Goal: Check status: Check status

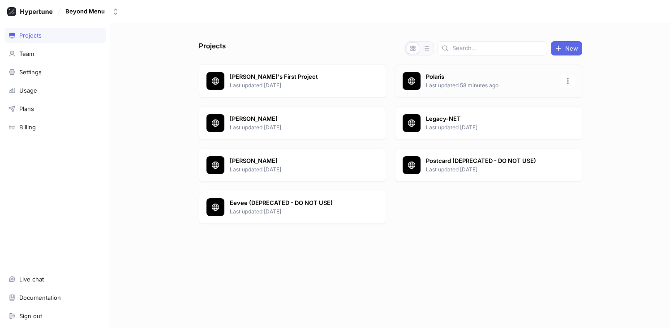
click at [430, 79] on p "Polaris" at bounding box center [491, 77] width 130 height 9
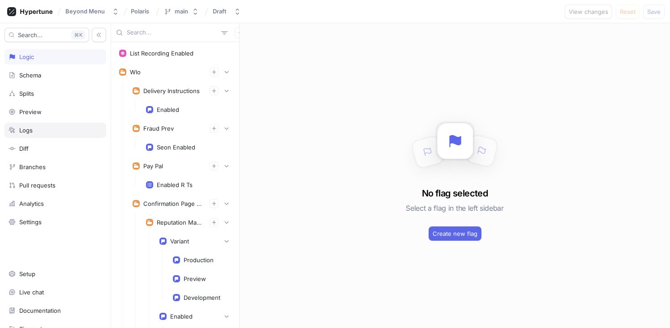
click at [33, 128] on div "Logs" at bounding box center [56, 130] width 94 height 7
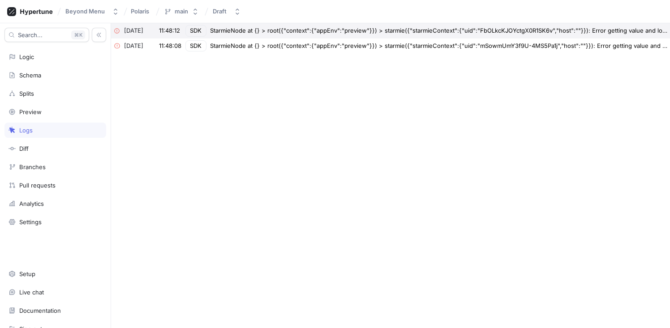
click at [301, 31] on div "StarmieNode at {} > root({"context":{"appEnv":"preview"}}) > starmie({"starmieC…" at bounding box center [439, 30] width 458 height 9
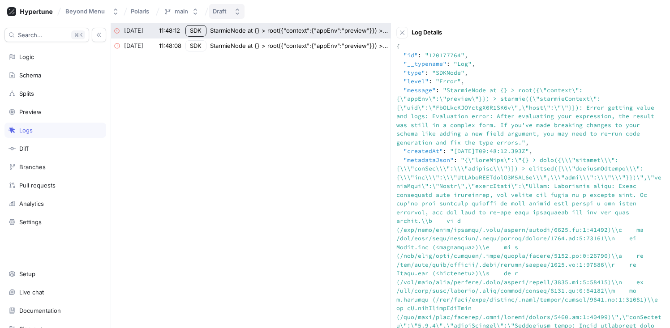
click at [228, 8] on div "Draft" at bounding box center [221, 12] width 17 height 8
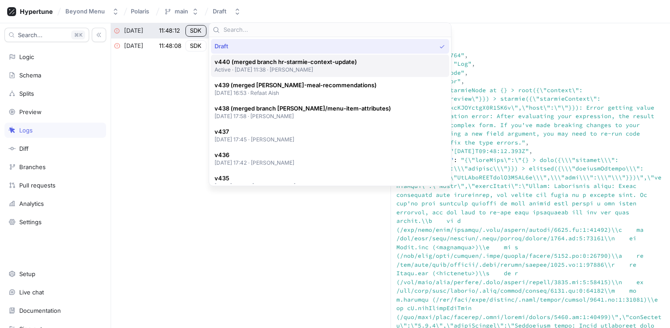
click at [261, 72] on p "Active ‧ 2025-08-26 at 11:38 ‧ Piotr Bulaga" at bounding box center [285, 70] width 142 height 8
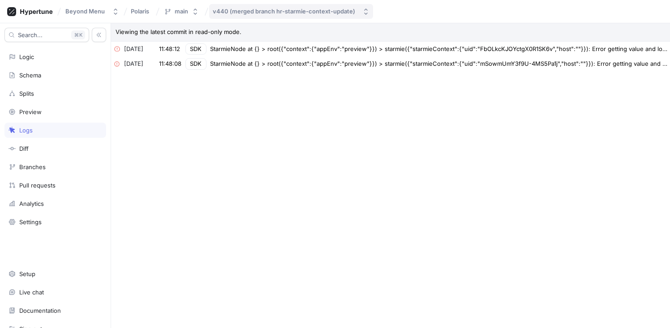
click at [255, 13] on div "v440 (merged branch hr-starmie-context-update)" at bounding box center [284, 12] width 142 height 8
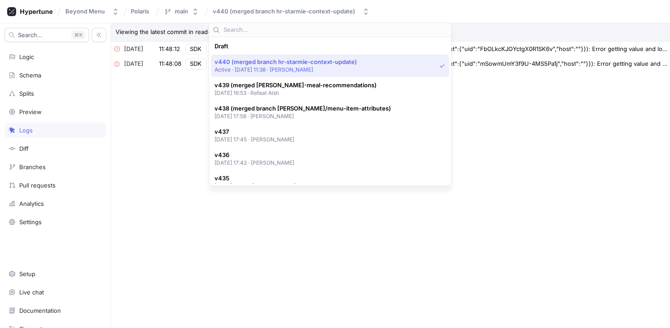
scroll to position [16, 0]
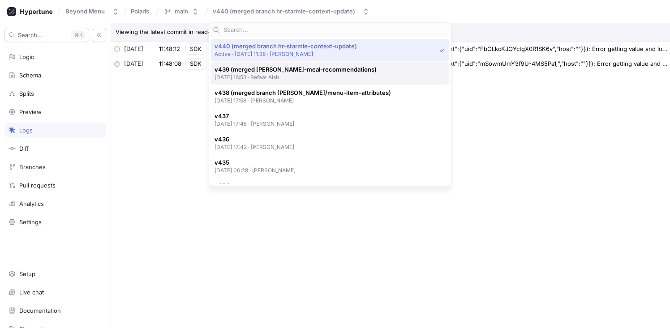
click at [261, 68] on span "v439 (merged branch refaat-meal-recommendations)" at bounding box center [295, 70] width 162 height 8
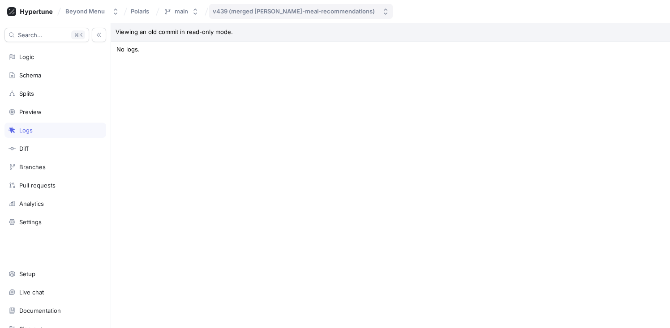
click at [263, 11] on div "v439 (merged branch refaat-meal-recommendations)" at bounding box center [294, 12] width 162 height 8
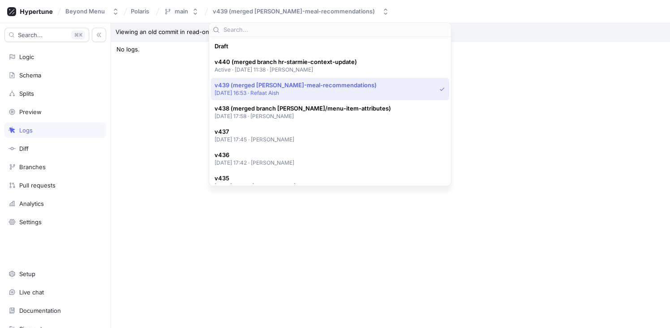
scroll to position [39, 0]
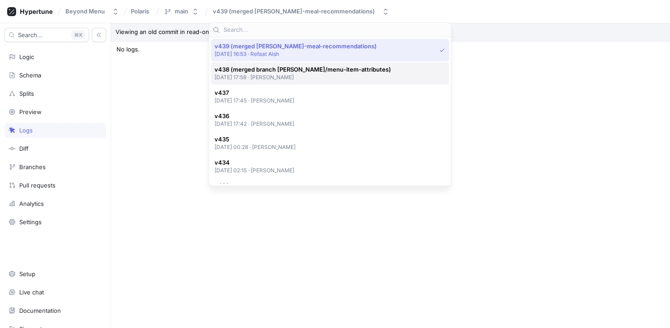
click at [262, 79] on p "2025-08-21 at 17:58 ‧ Brooks Wegmann" at bounding box center [302, 77] width 176 height 8
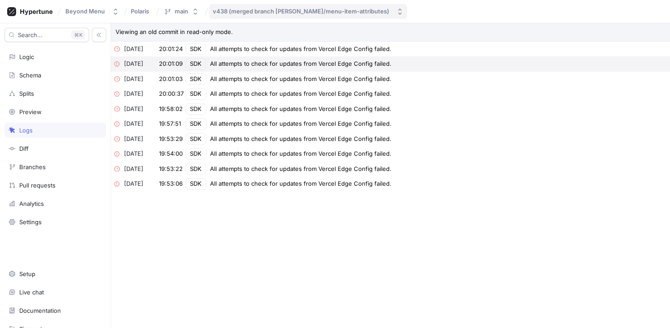
click at [271, 14] on div "v438 (merged branch brooks/menu-item-attributes)" at bounding box center [301, 12] width 176 height 8
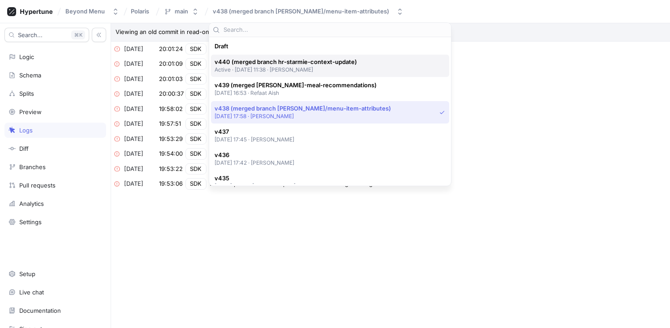
click at [283, 71] on p "Active ‧ 2025-08-26 at 11:38 ‧ Piotr Bulaga" at bounding box center [285, 70] width 142 height 8
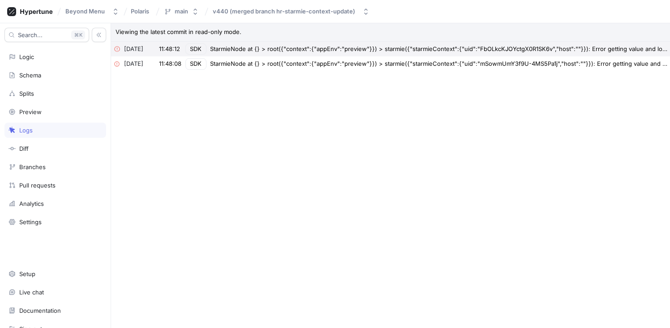
click at [330, 48] on div "StarmieNode at {} > root({"context":{"appEnv":"preview"}}) > starmie({"starmieC…" at bounding box center [439, 49] width 458 height 9
